Goal: Navigation & Orientation: Find specific page/section

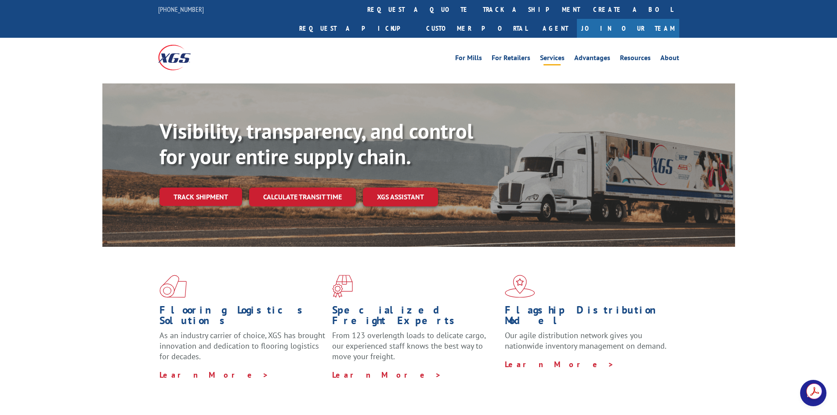
click at [548, 54] on link "Services" at bounding box center [552, 59] width 25 height 10
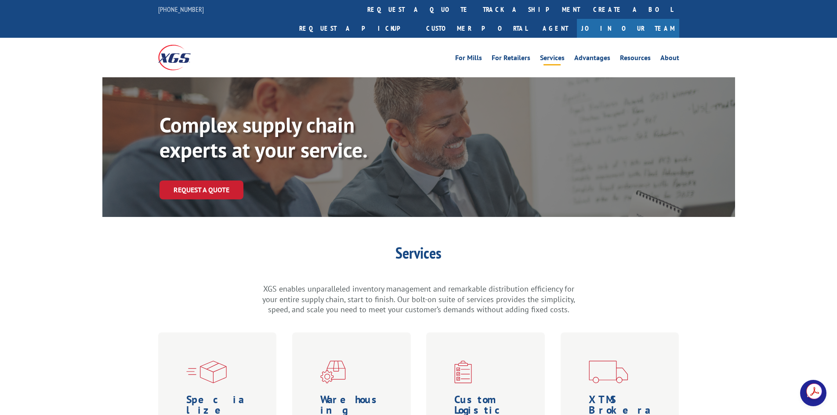
click at [557, 54] on link "Services" at bounding box center [552, 59] width 25 height 10
click at [419, 19] on link "Request a pickup" at bounding box center [355, 28] width 127 height 19
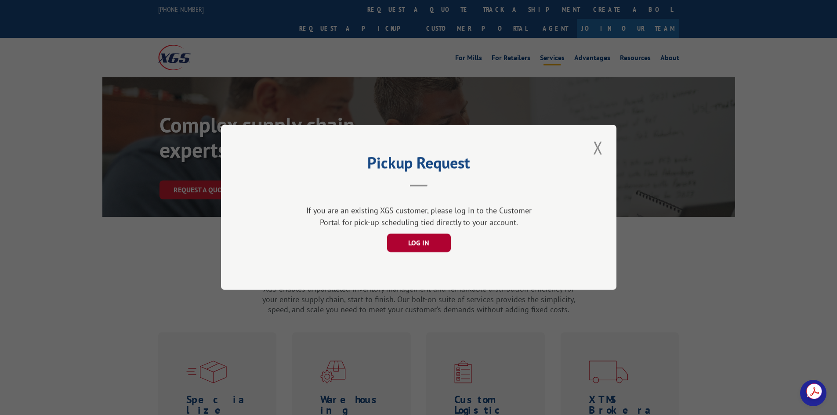
click at [430, 239] on button "LOG IN" at bounding box center [418, 243] width 64 height 18
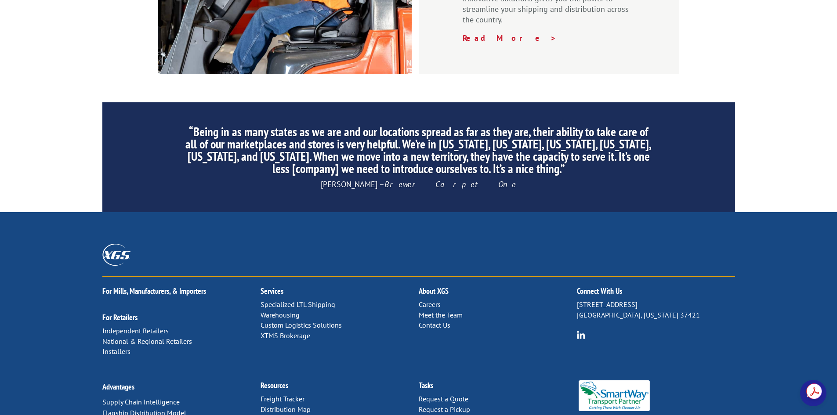
scroll to position [1323, 0]
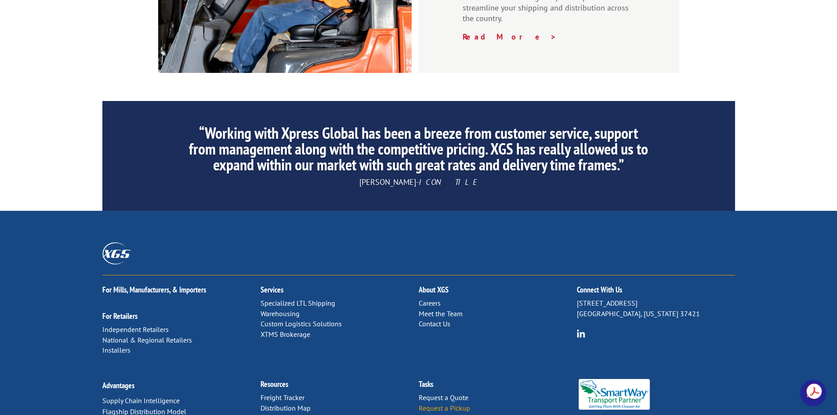
click at [433, 404] on link "Request a Pickup" at bounding box center [443, 408] width 51 height 9
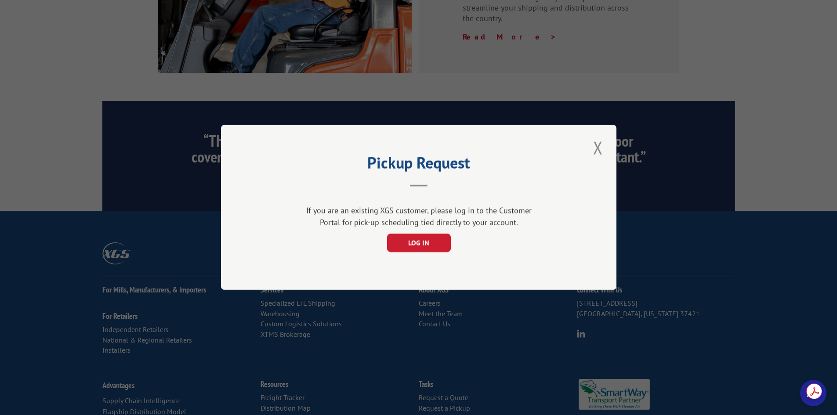
click at [415, 175] on header "Pickup Request" at bounding box center [418, 172] width 307 height 30
click at [418, 184] on header "Pickup Request" at bounding box center [418, 172] width 307 height 30
click at [599, 149] on button "Close modal" at bounding box center [597, 148] width 15 height 24
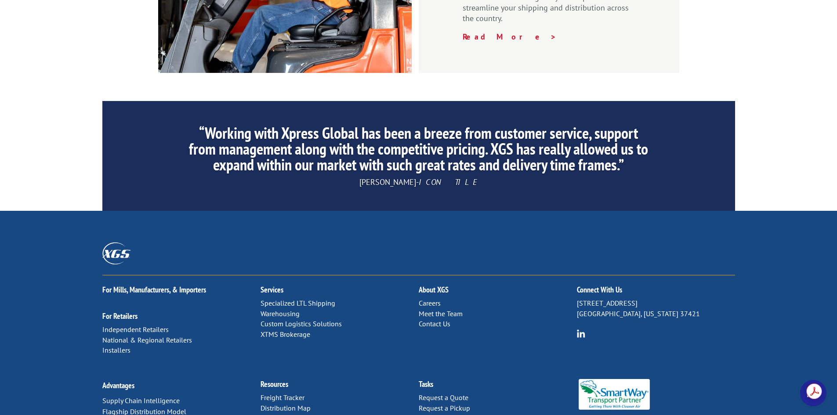
click at [288, 309] on link "Warehousing" at bounding box center [279, 313] width 39 height 9
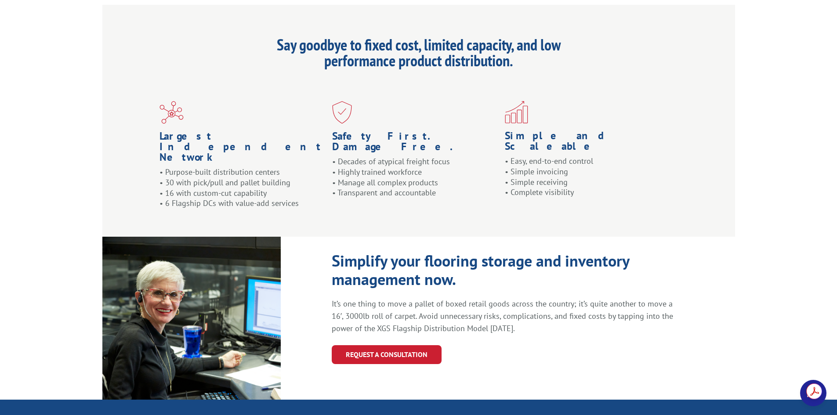
scroll to position [878, 0]
